Goal: Task Accomplishment & Management: Manage account settings

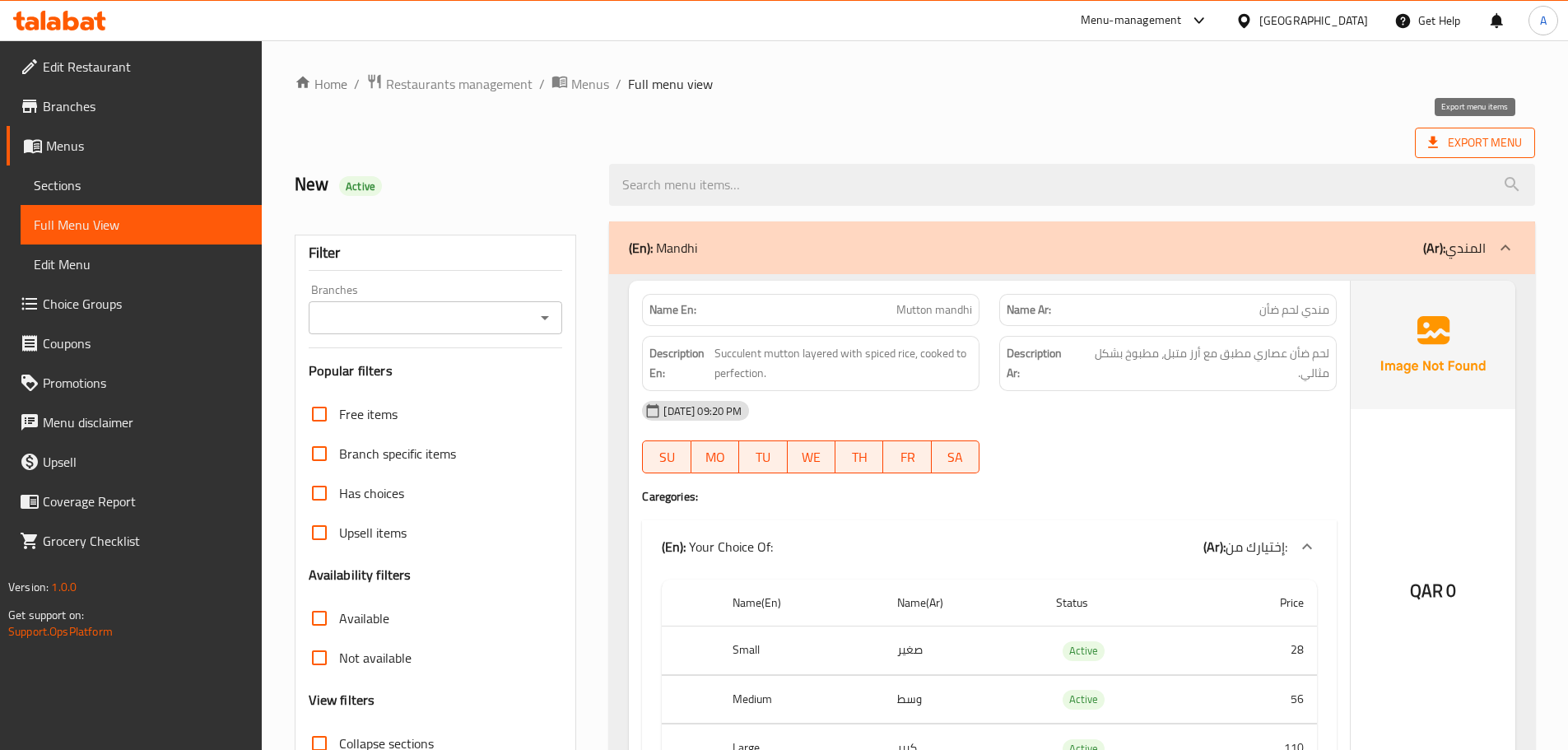
click at [1453, 139] on span "Export Menu" at bounding box center [1475, 143] width 94 height 21
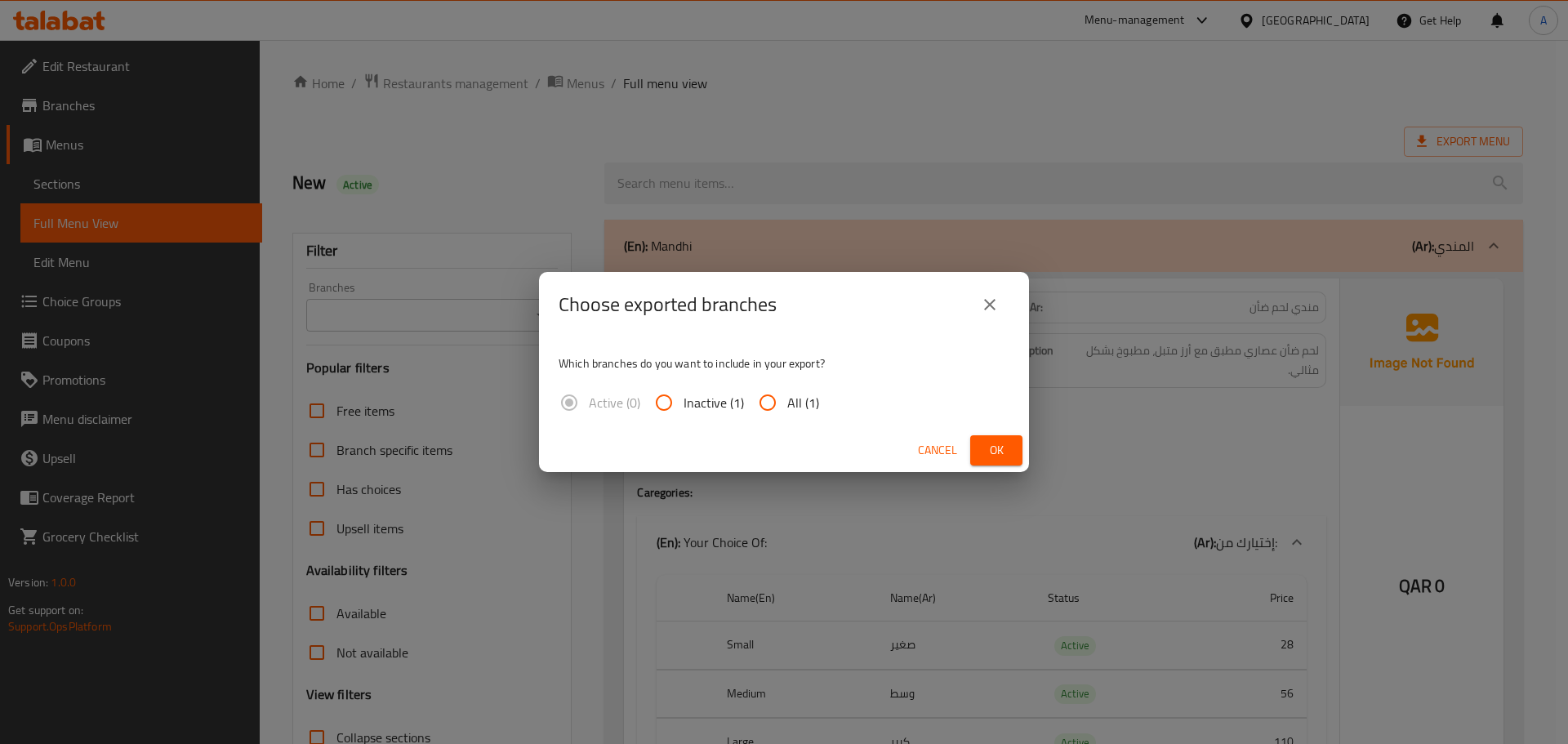
click at [784, 397] on input "All (1)" at bounding box center [767, 402] width 39 height 39
radio input "true"
click at [1000, 453] on span "Ok" at bounding box center [996, 451] width 27 height 21
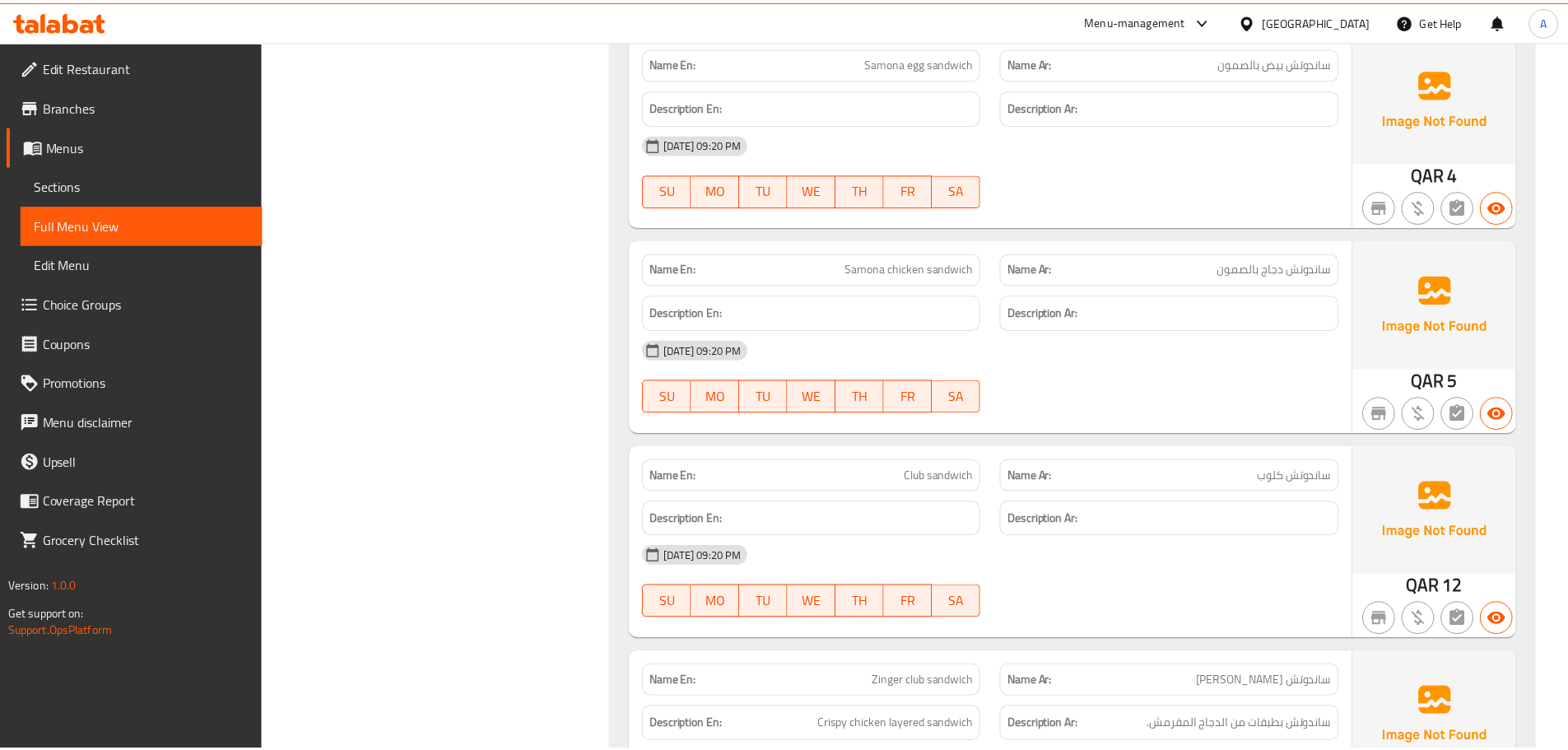
scroll to position [28722, 0]
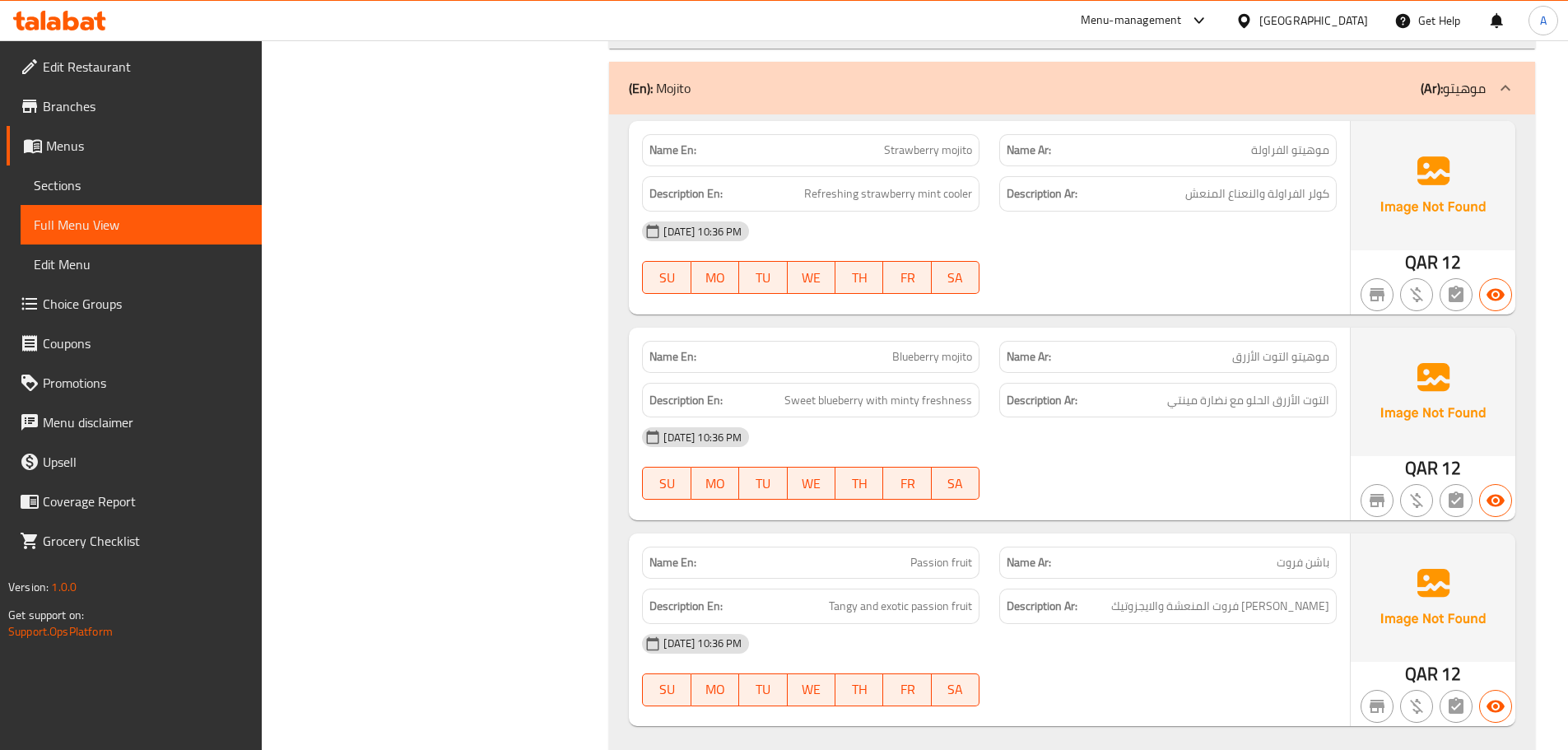
click at [98, 102] on span "Branches" at bounding box center [145, 106] width 206 height 20
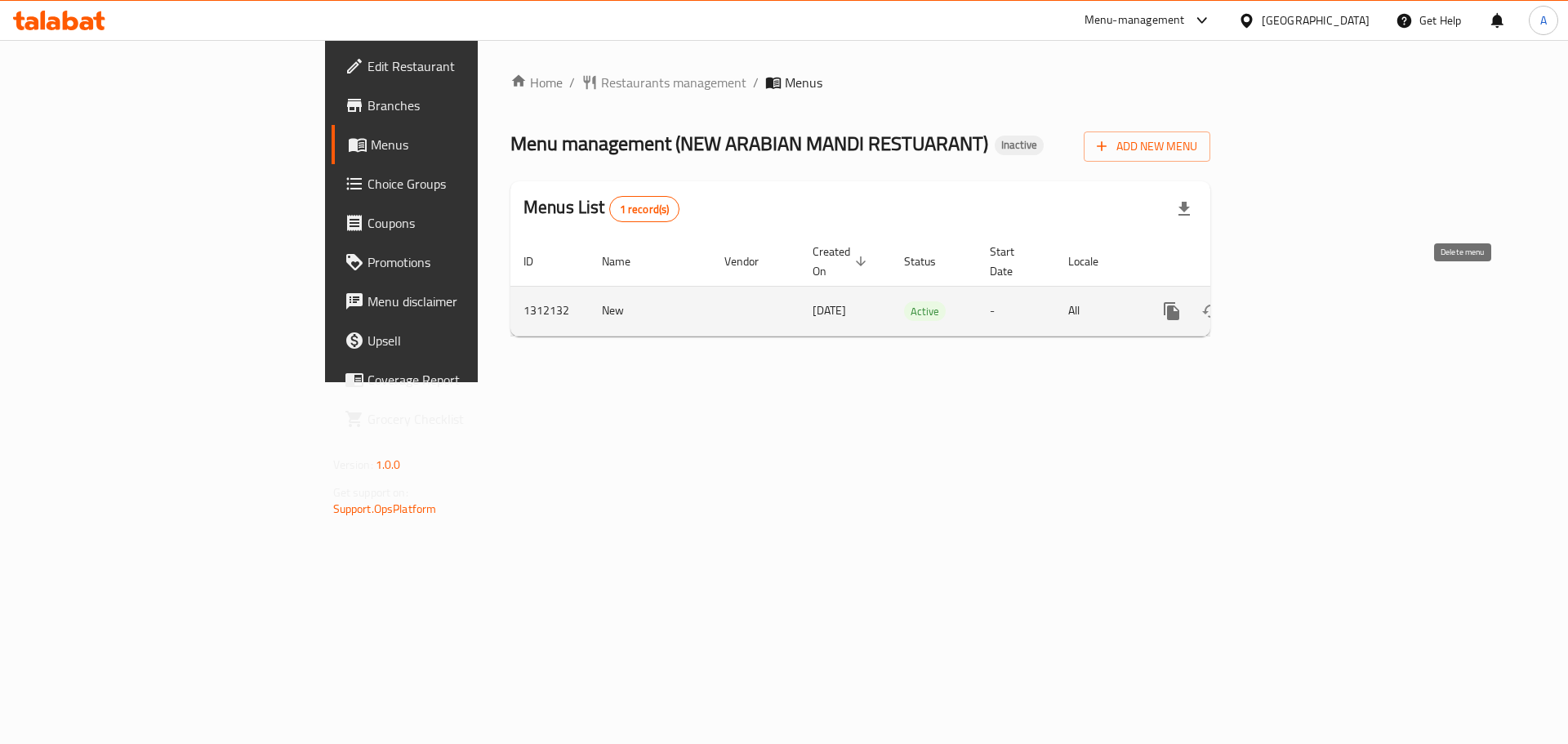
click at [1309, 291] on link "enhanced table" at bounding box center [1289, 310] width 39 height 39
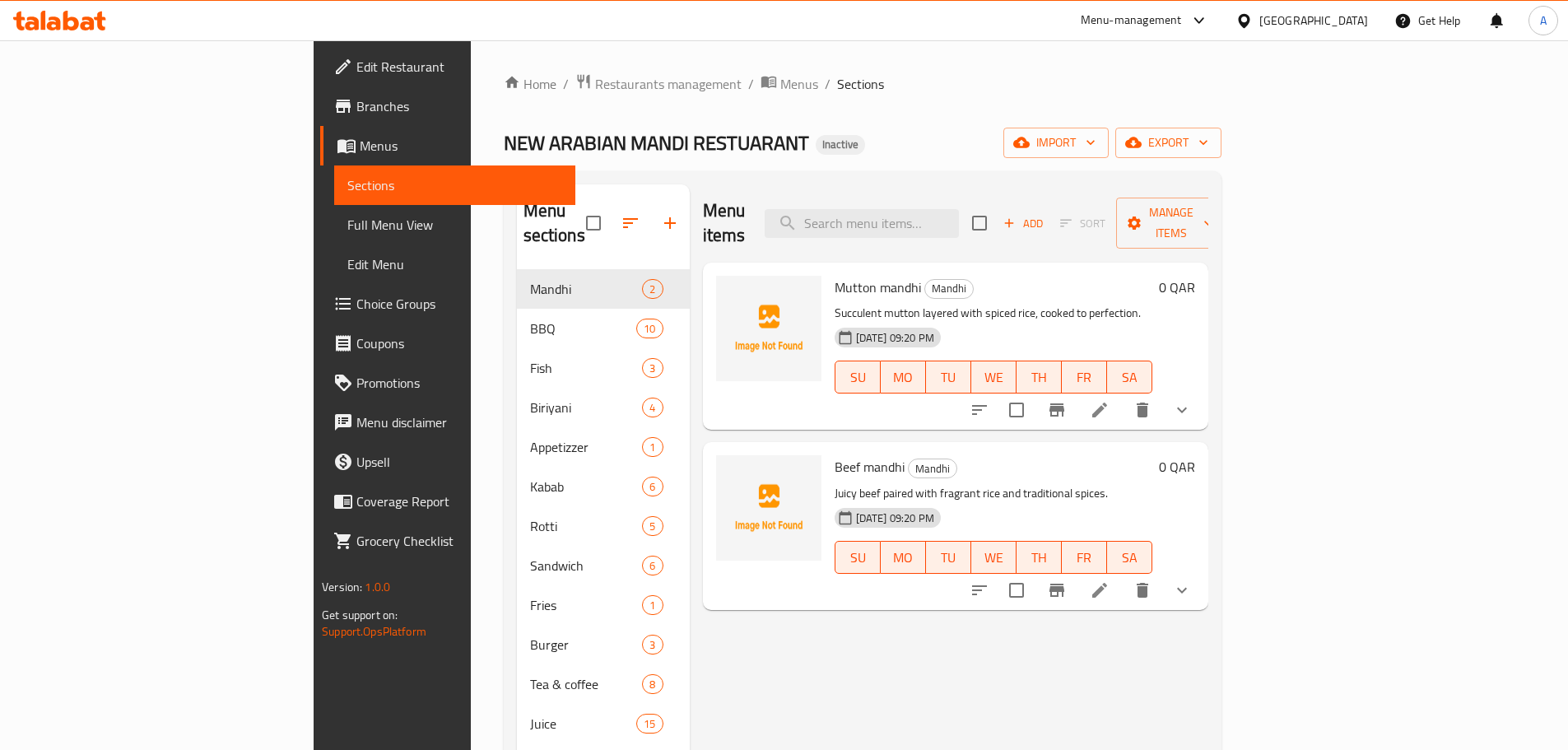
click at [611, 204] on button "button" at bounding box center [630, 223] width 39 height 39
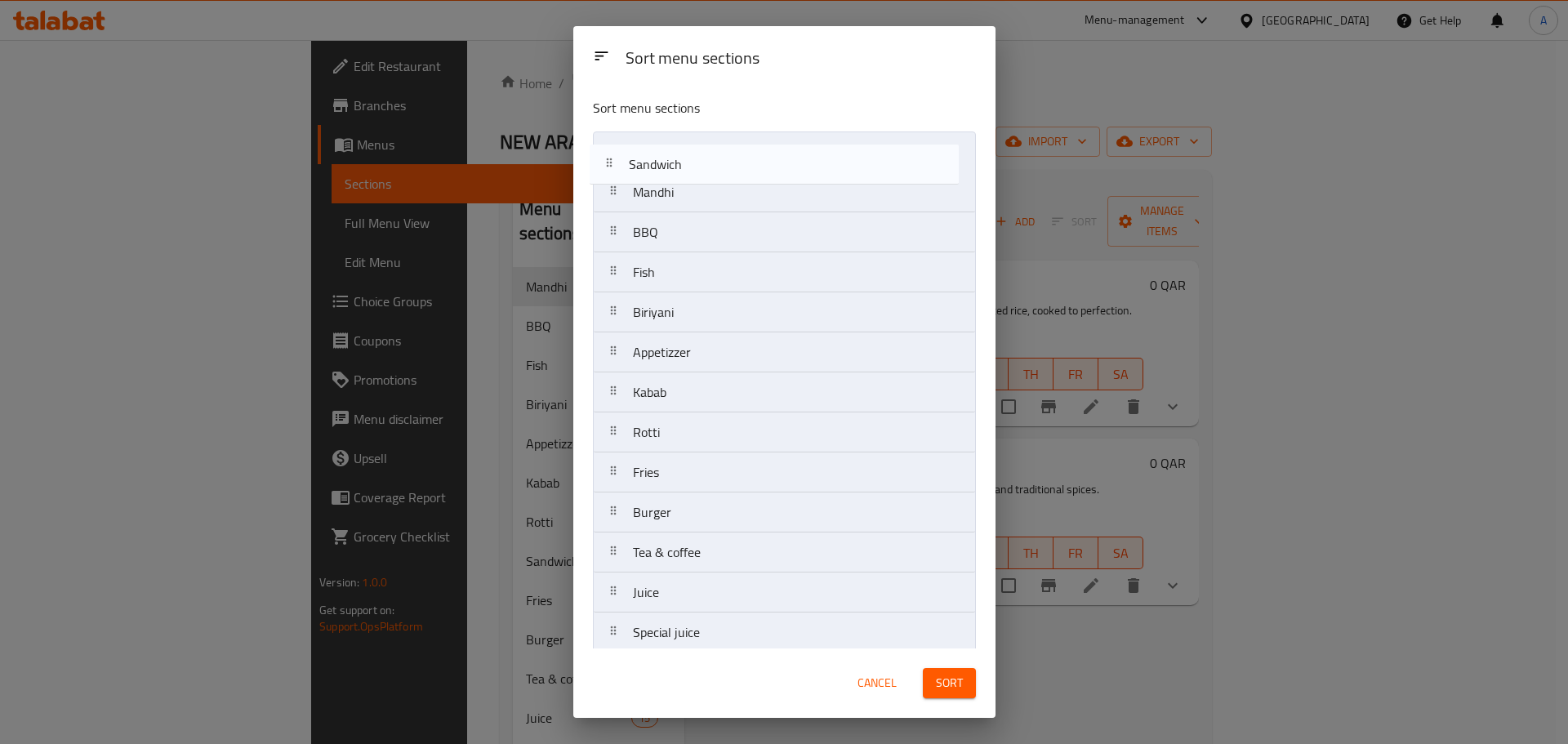
drag, startPoint x: 613, startPoint y: 437, endPoint x: 609, endPoint y: 161, distance: 276.0
click at [609, 161] on nav "Mandhi BBQ Fish Biriyani Appetizzer Kabab Rotti Sandwich Fries Burger Tea & cof…" at bounding box center [784, 473] width 383 height 682
drag, startPoint x: 613, startPoint y: 349, endPoint x: 614, endPoint y: 140, distance: 209.0
click at [614, 140] on nav "Sandwich Mandhi BBQ Fish Biriyani Appetizzer Kabab Rotti Fries Burger Tea & cof…" at bounding box center [784, 473] width 383 height 682
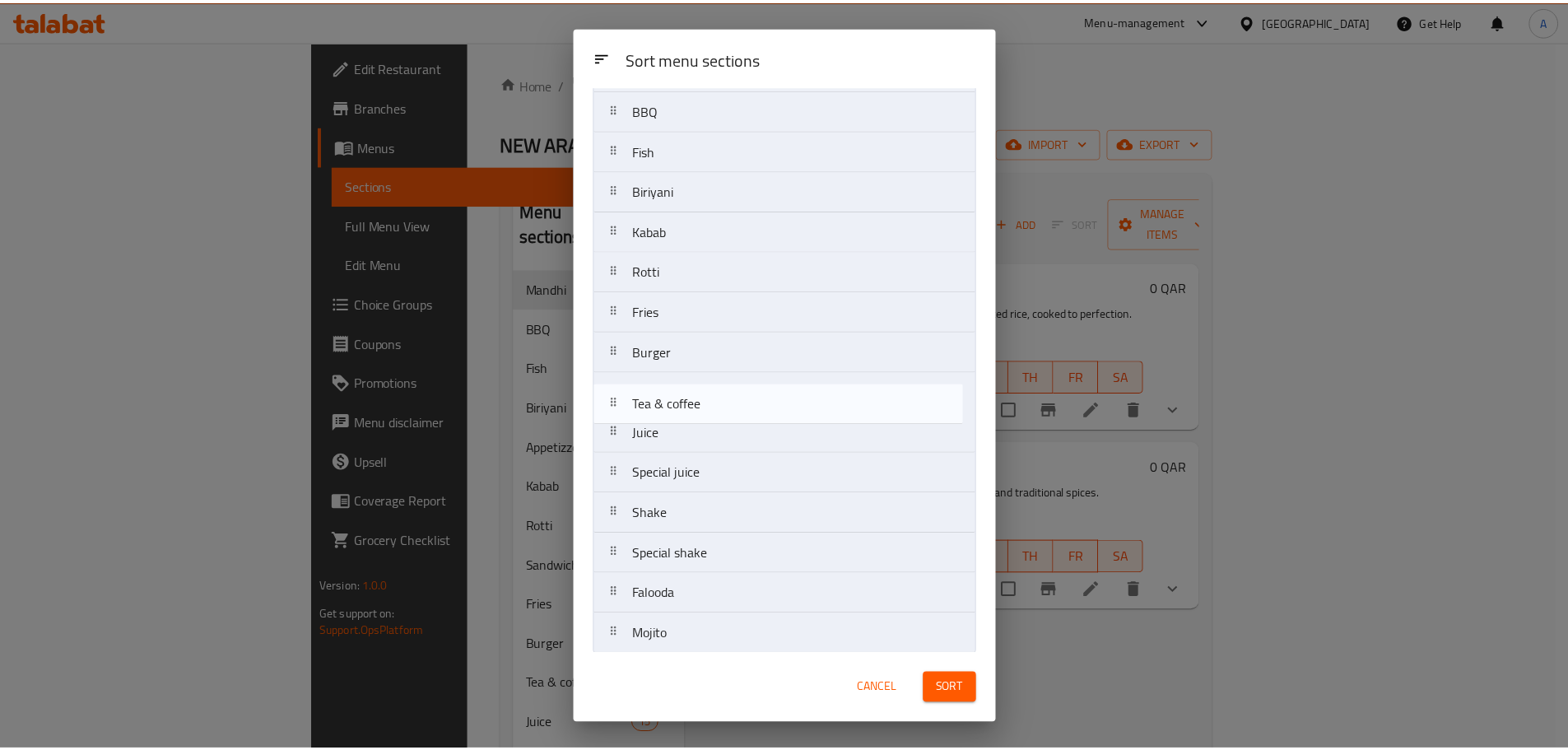
scroll to position [173, 0]
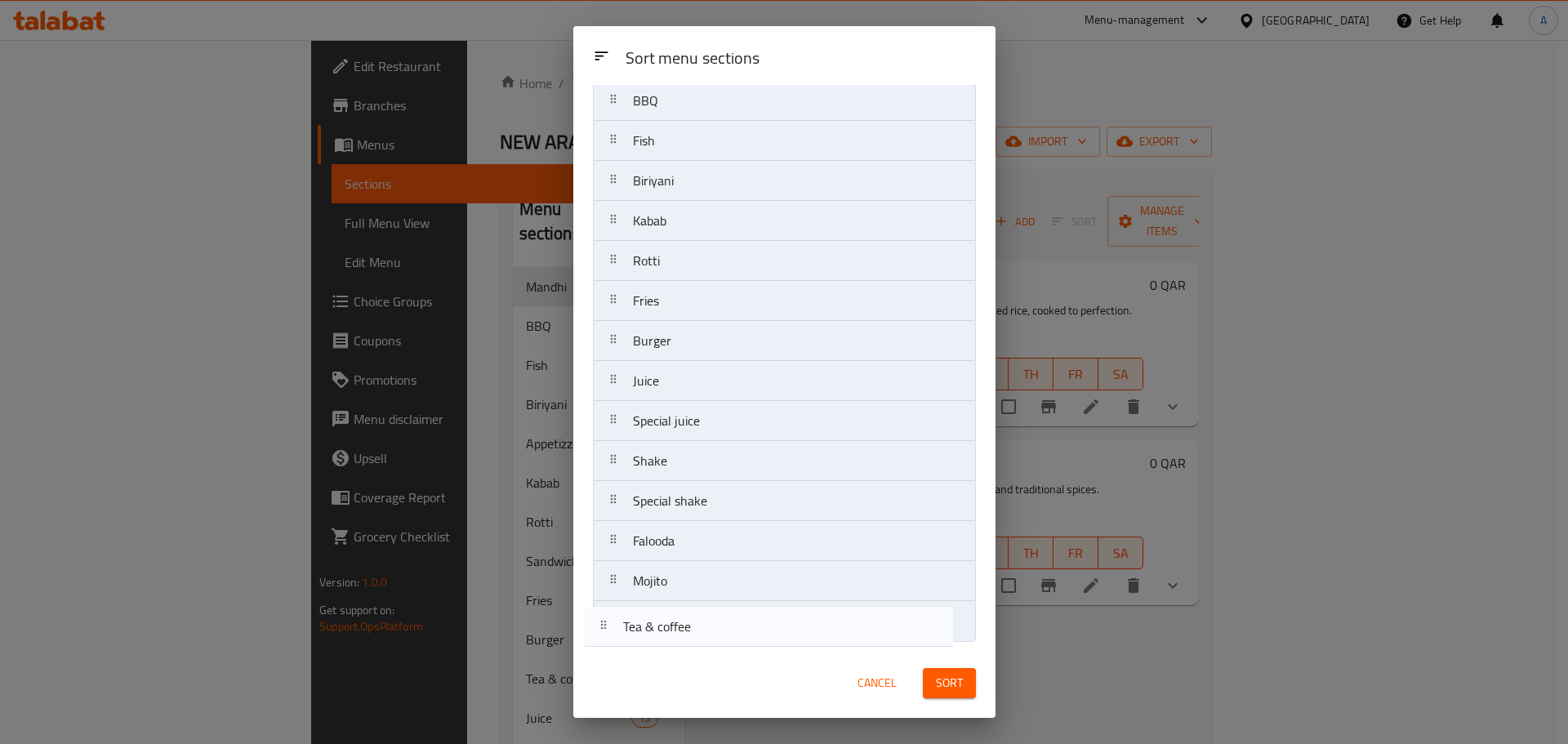
drag, startPoint x: 611, startPoint y: 387, endPoint x: 601, endPoint y: 634, distance: 247.2
click at [601, 634] on nav "Appetizzer Sandwich Mandhi BBQ Fish Biriyani Kabab Rotti Fries Burger Tea & cof…" at bounding box center [784, 301] width 383 height 682
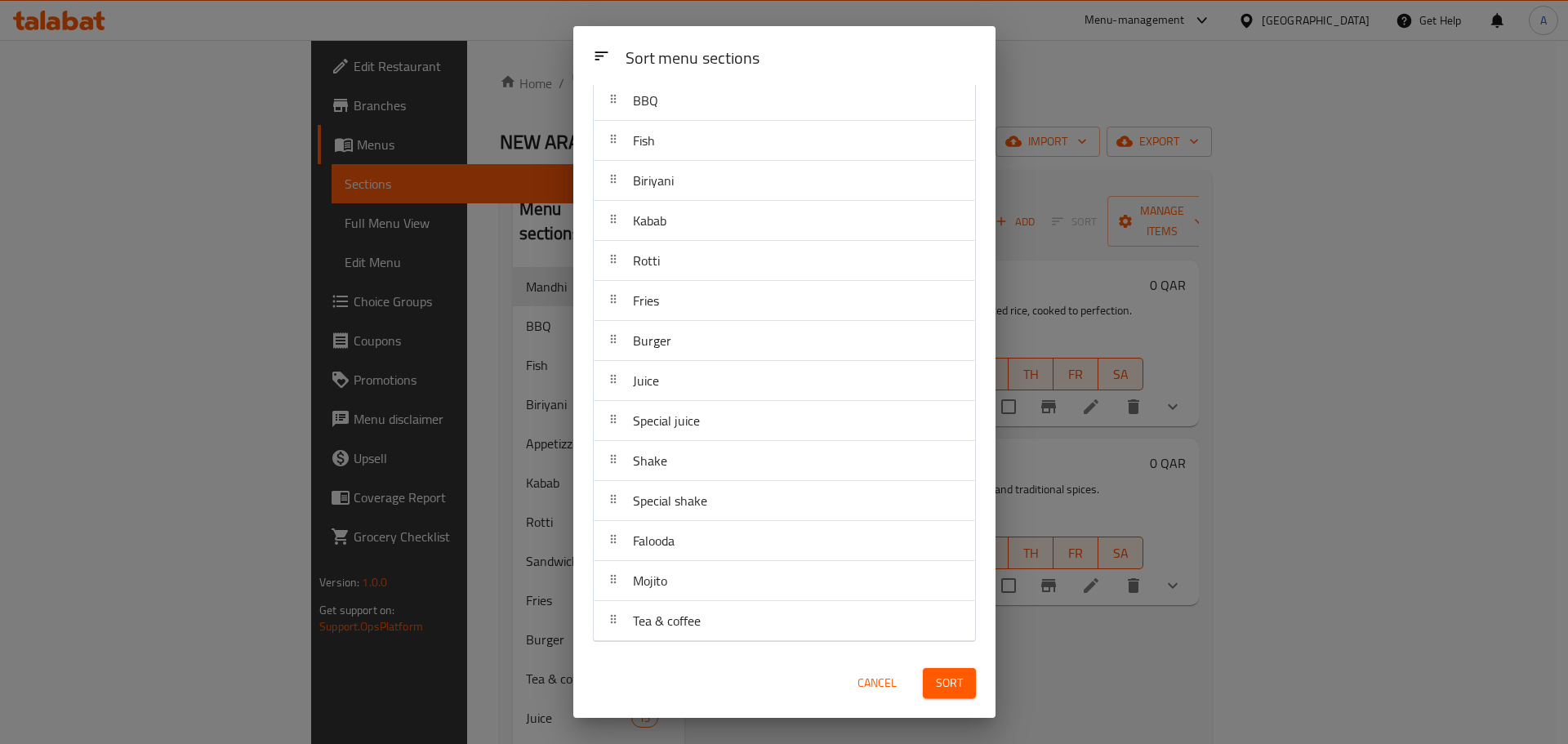
click at [968, 679] on button "Sort" at bounding box center [950, 683] width 53 height 30
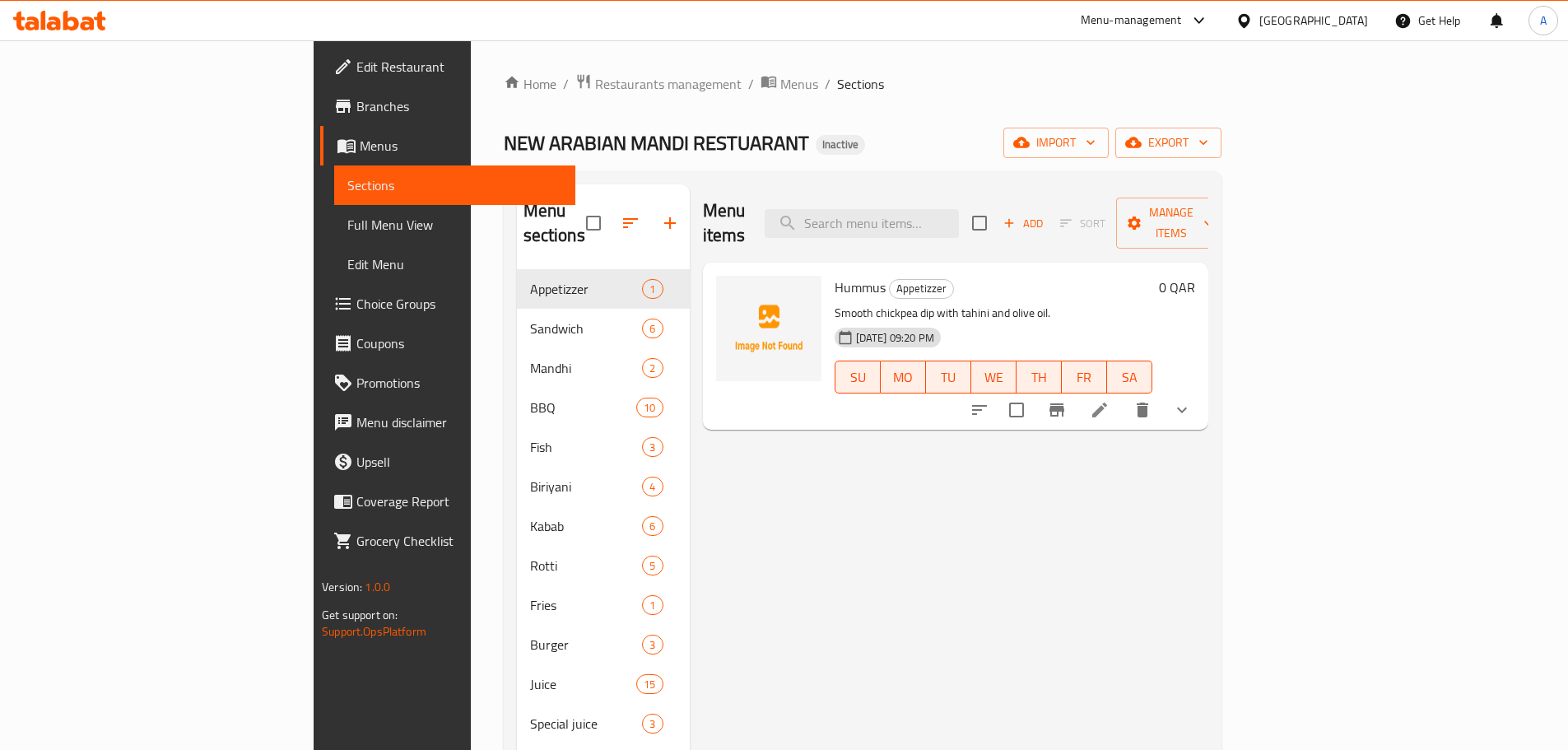
click at [320, 80] on link "Edit Restaurant" at bounding box center [447, 66] width 255 height 39
